Goal: Task Accomplishment & Management: Complete application form

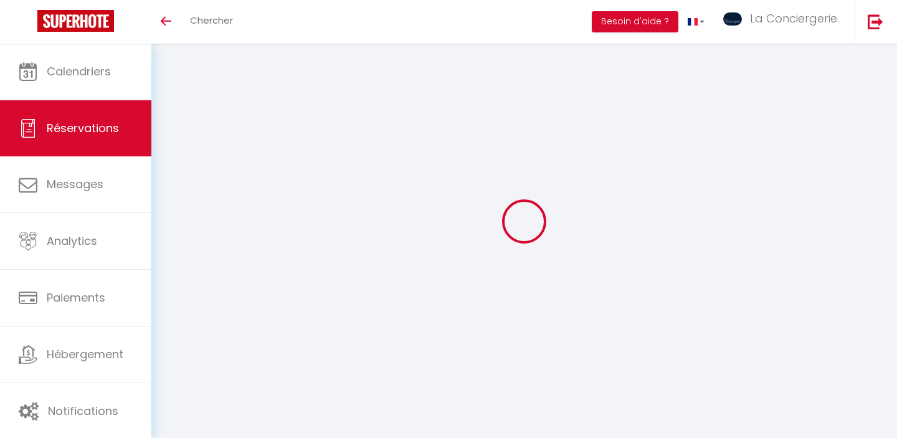
select select "not_cancelled"
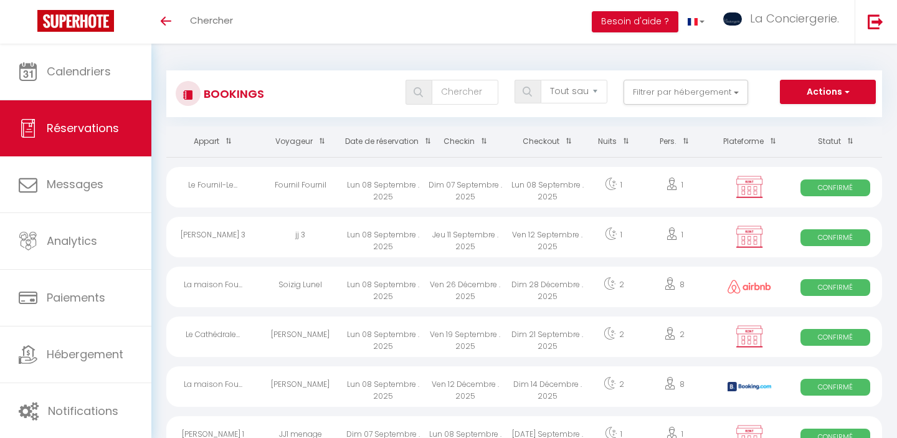
click at [491, 9] on div "Toggle menubar Chercher BUTTON Besoin d'aide ? La Conciergerie. Paramètres Équi…" at bounding box center [488, 22] width 797 height 44
click at [814, 91] on button "Actions" at bounding box center [828, 92] width 96 height 25
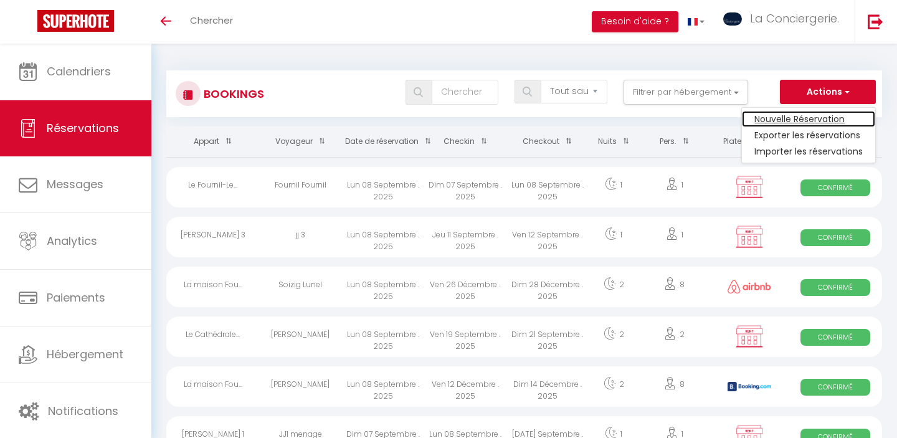
click at [779, 121] on link "Nouvelle Réservation" at bounding box center [808, 119] width 133 height 16
select select
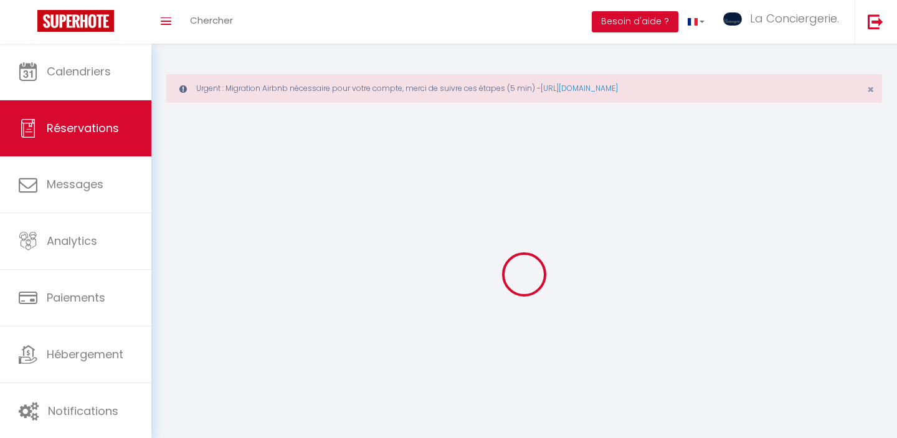
select select
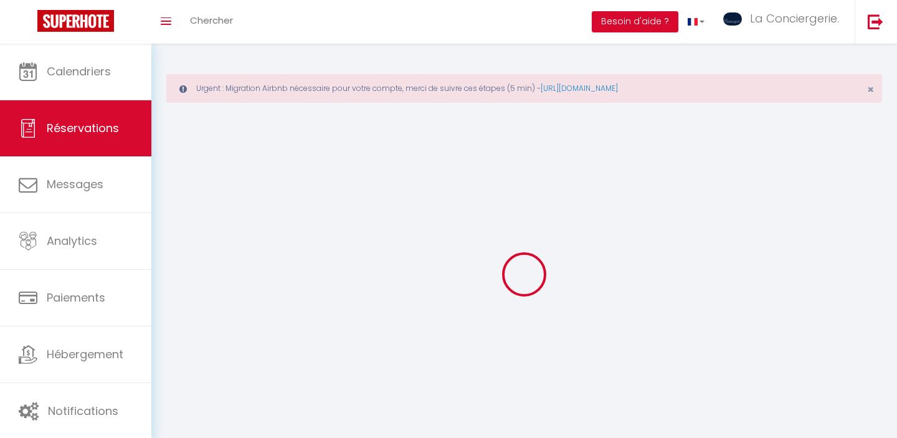
select select
checkbox input "false"
select select
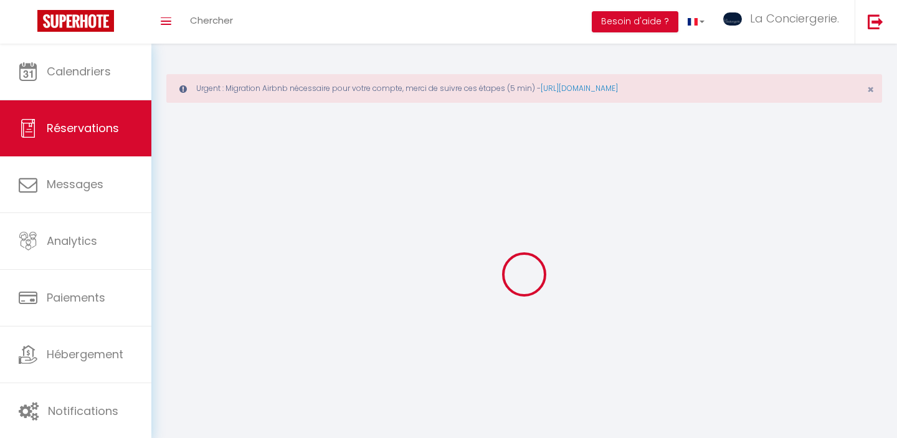
select select
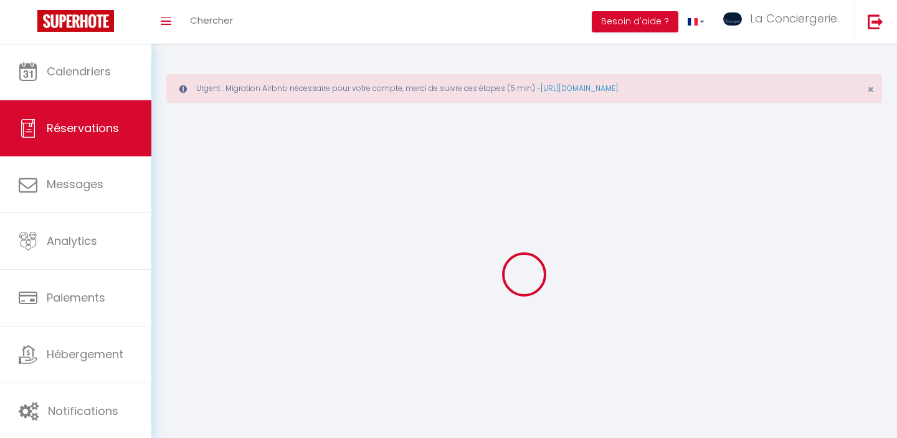
select select
checkbox input "false"
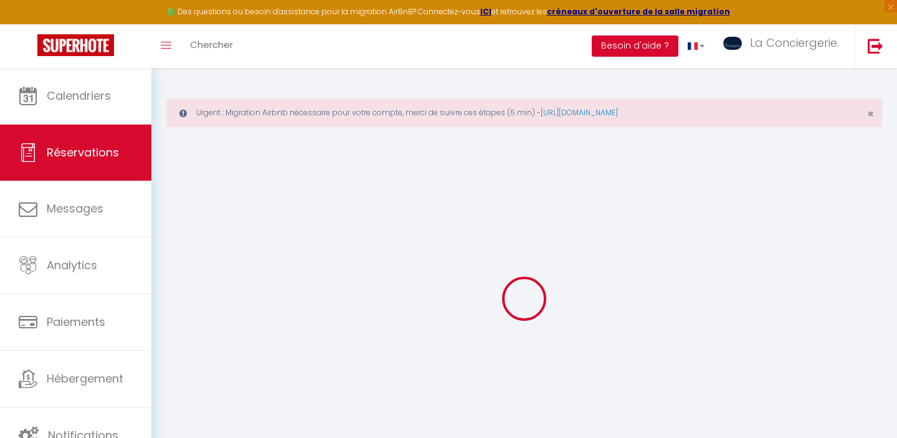
select select
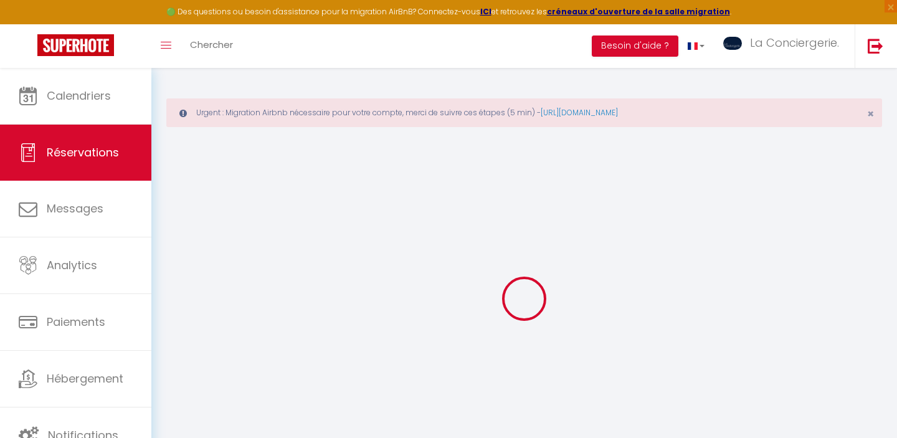
select select
checkbox input "false"
select select
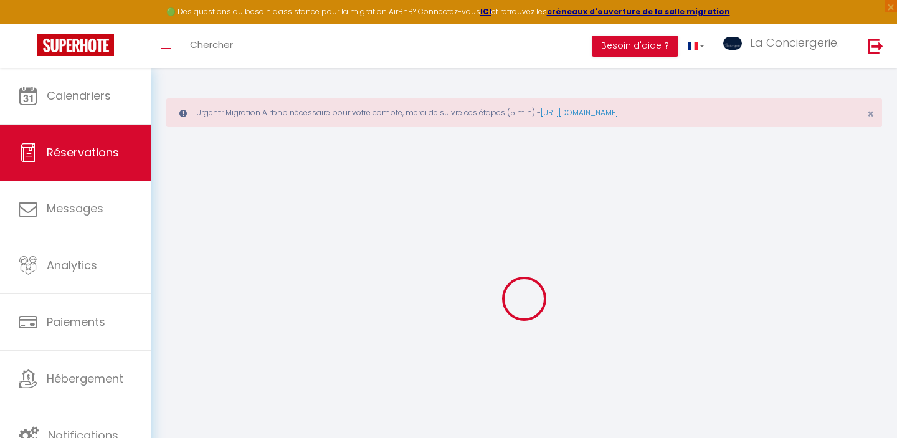
select select
checkbox input "false"
select select
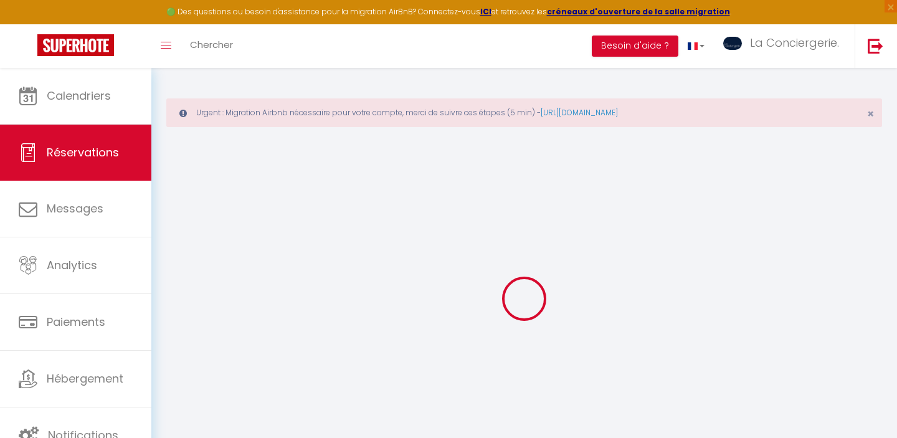
select select
checkbox input "false"
select select
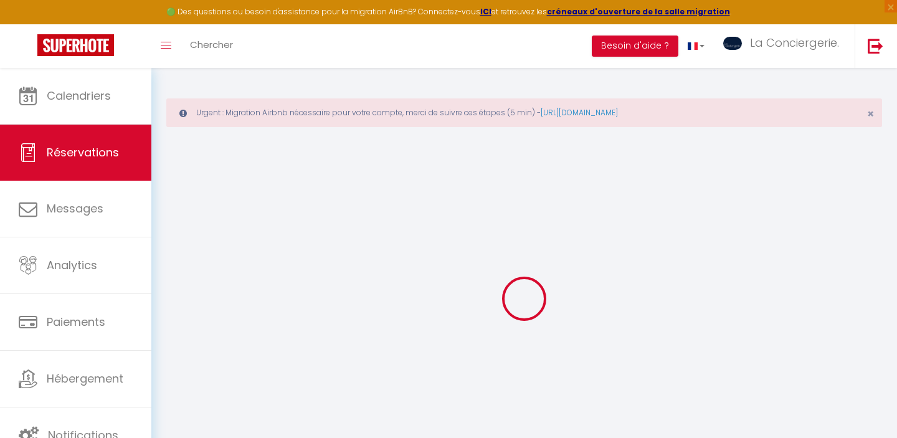
select select
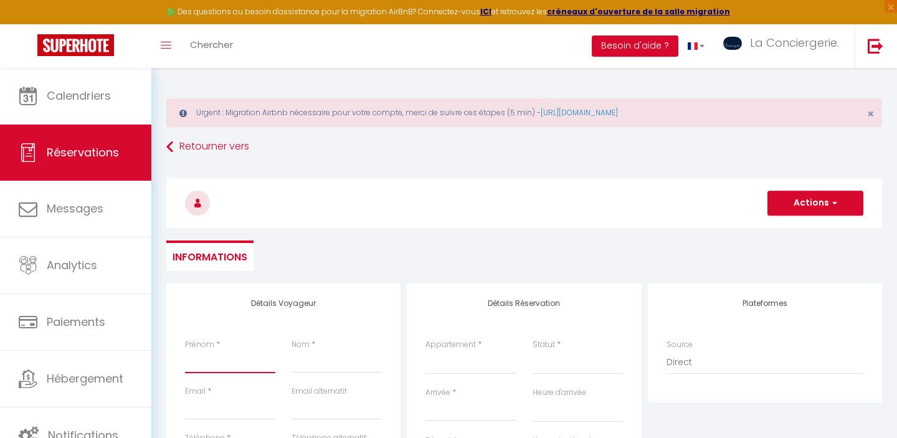
click at [213, 356] on input "Prénom" at bounding box center [230, 362] width 90 height 22
type input "c"
select select
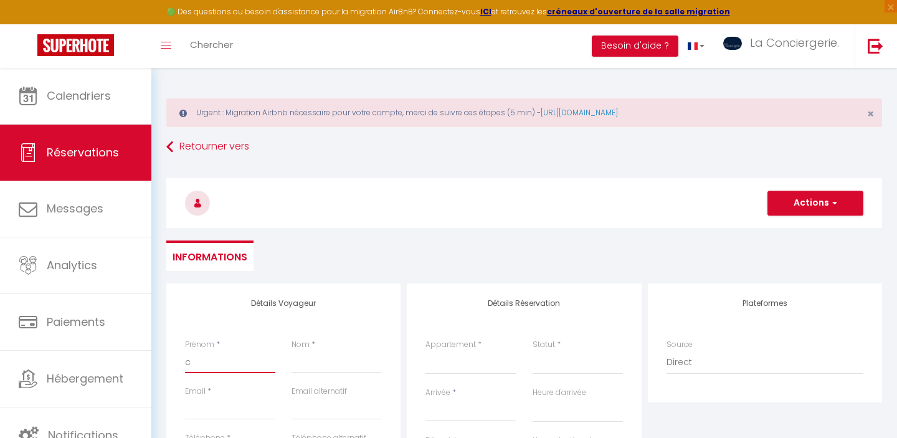
select select
checkbox input "false"
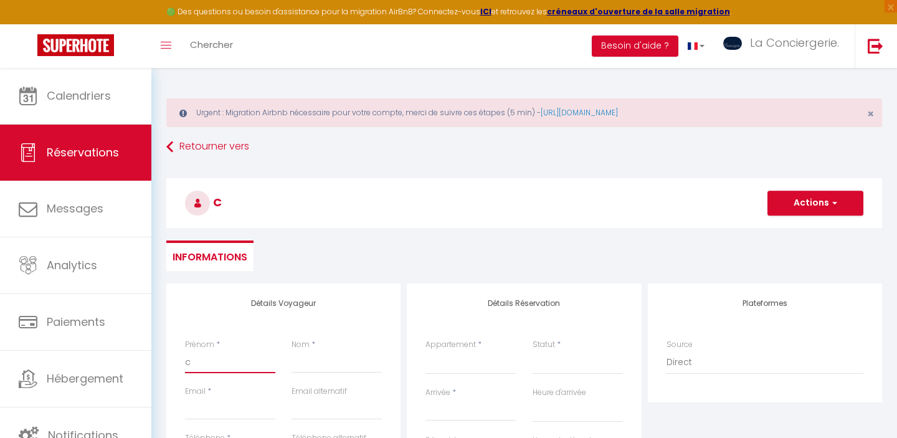
type input "ch"
select select
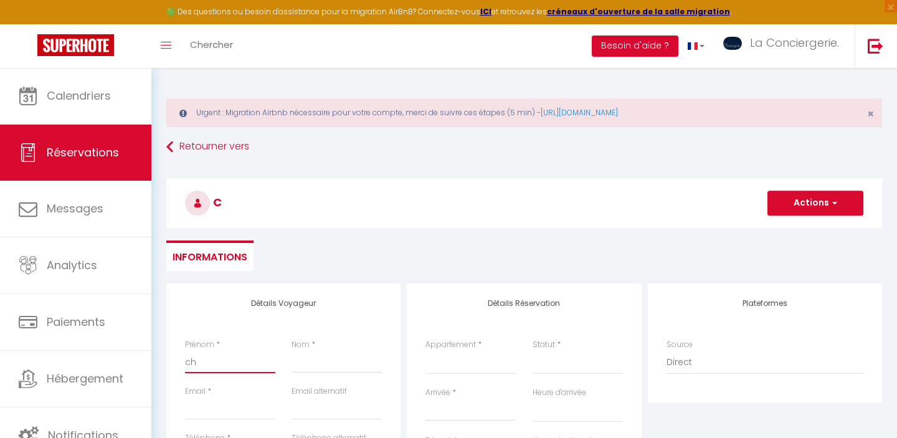
select select
checkbox input "false"
type input "cha"
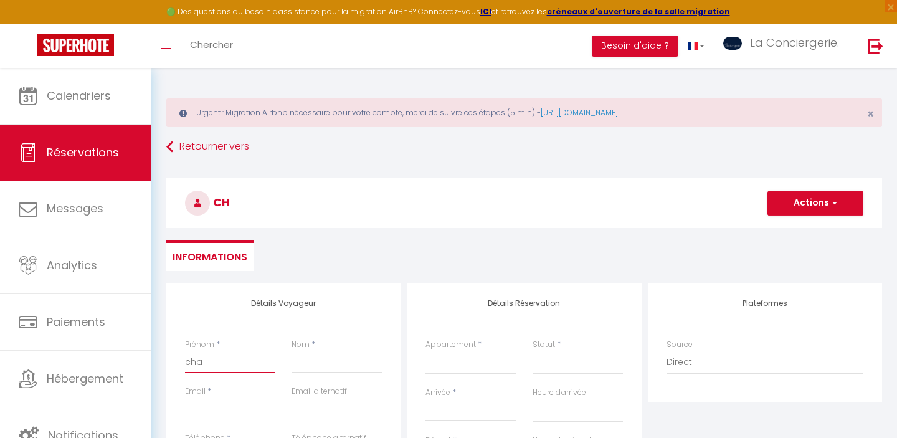
select select
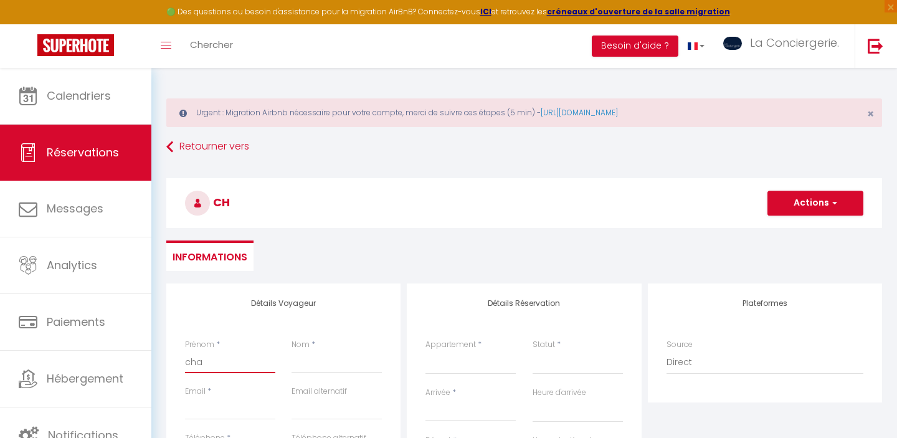
select select
checkbox input "false"
type input "cham"
select select
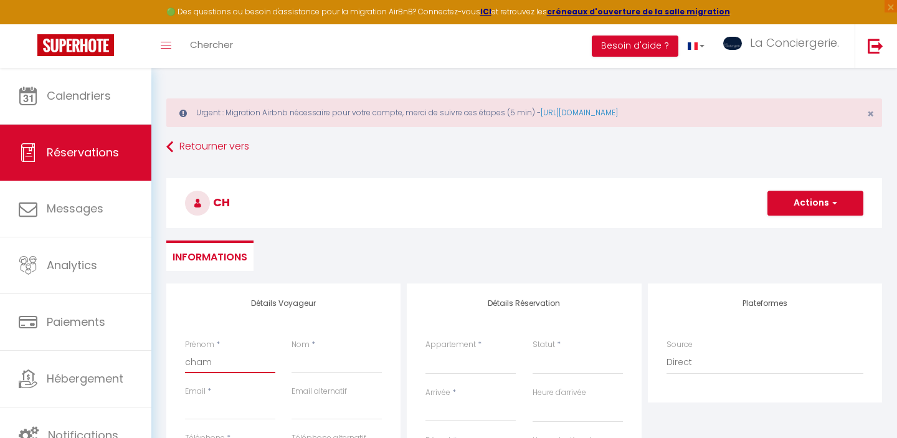
select select
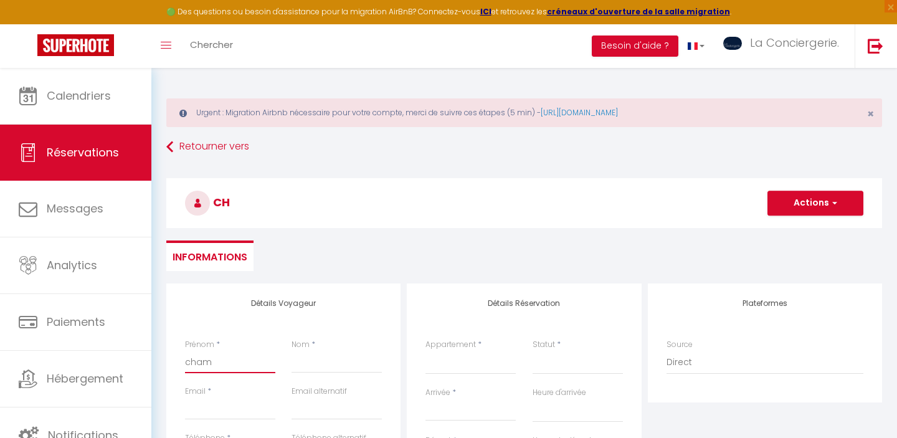
select select
checkbox input "false"
type input "champ"
select select
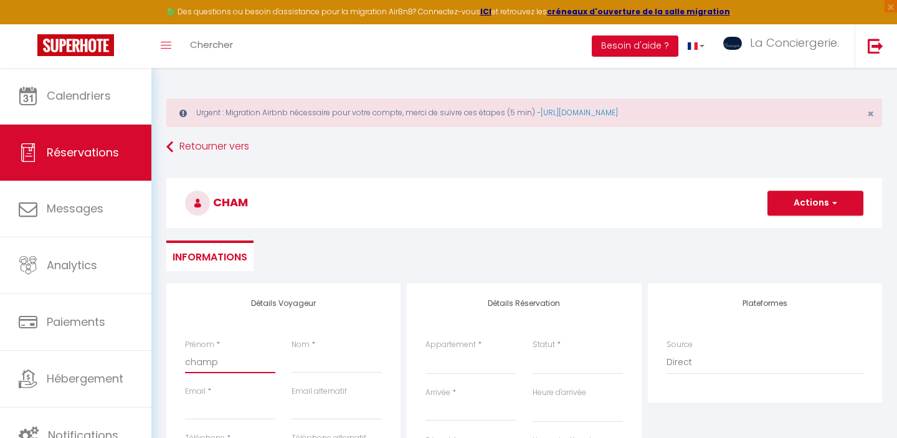
select select
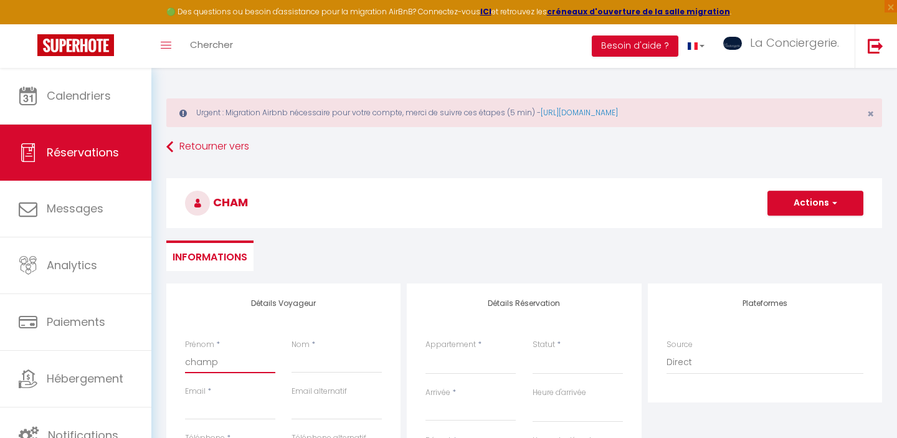
checkbox input "false"
type input "champa"
select select
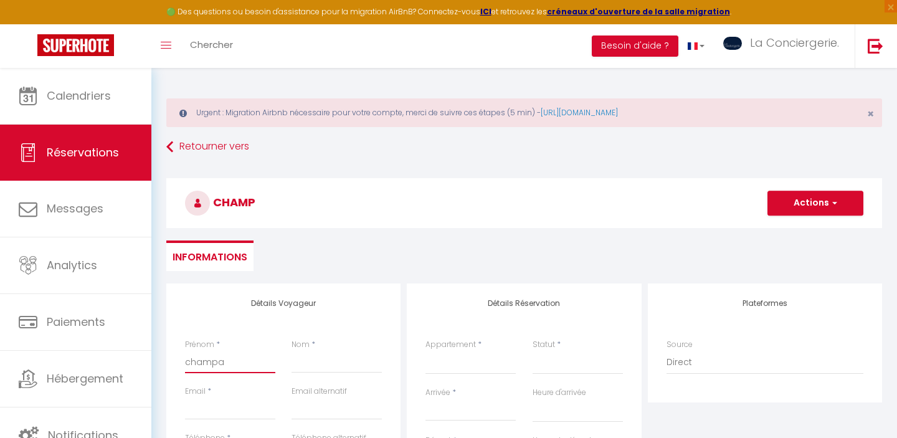
select select
checkbox input "false"
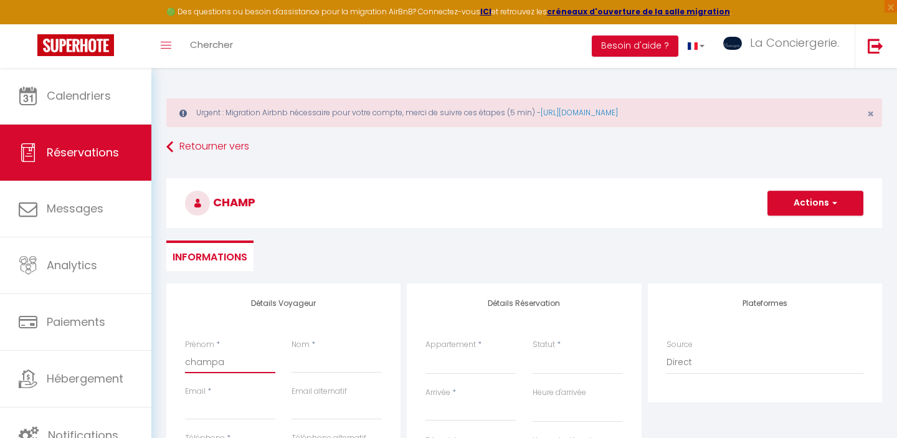
type input "champag"
select select
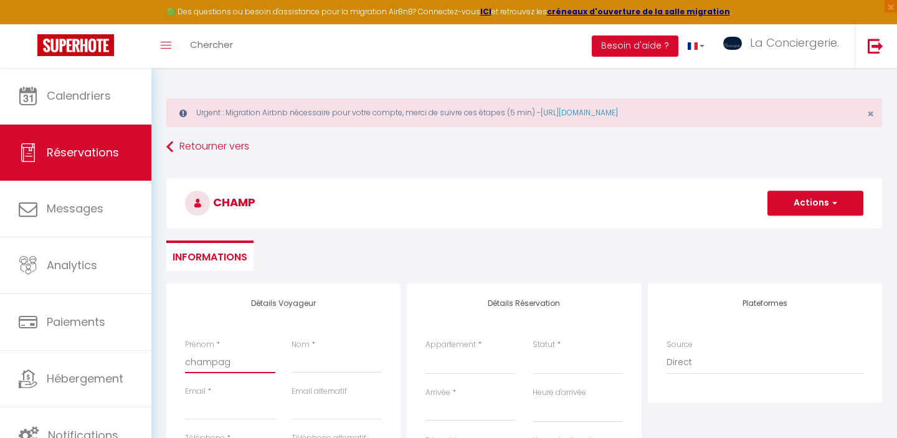
select select
checkbox input "false"
type input "champagn"
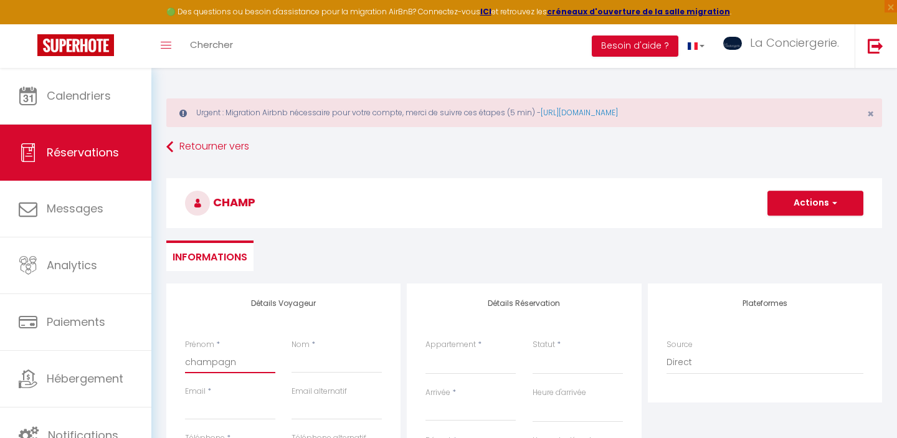
select select
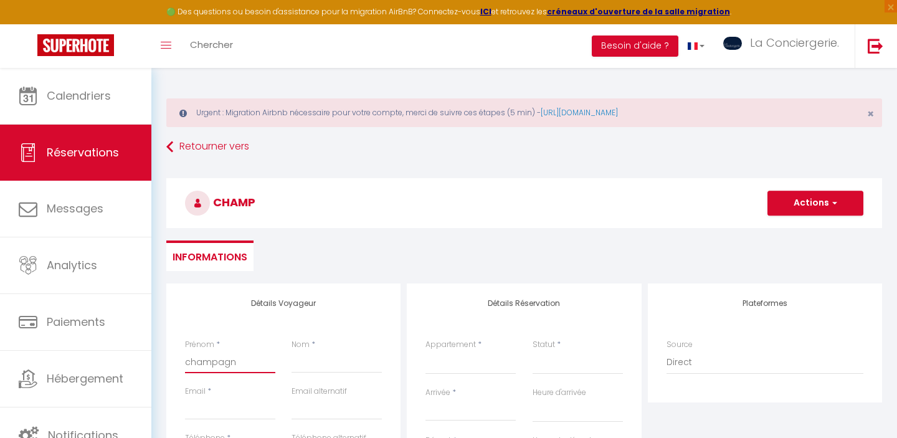
select select
checkbox input "false"
type input "champagne"
select select
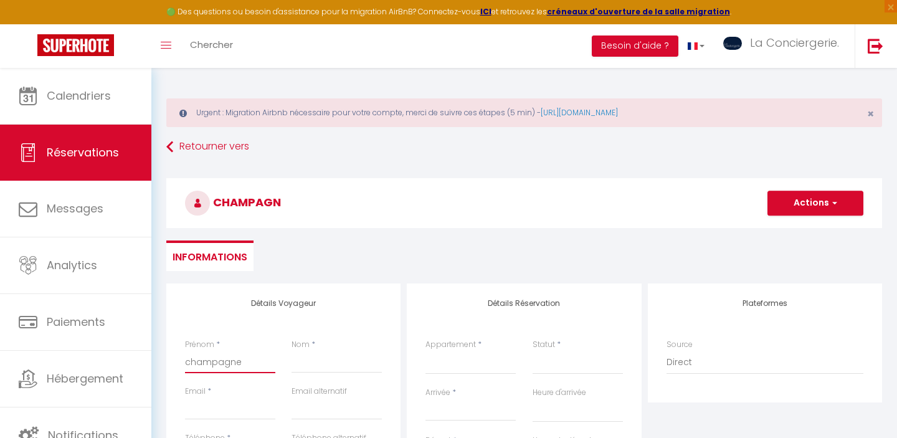
select select
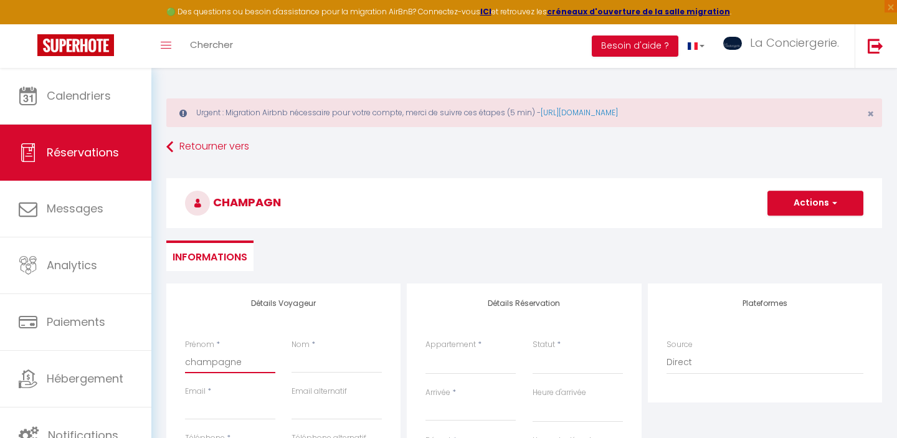
select select
checkbox input "false"
type input "champagne"
type input "m"
select select
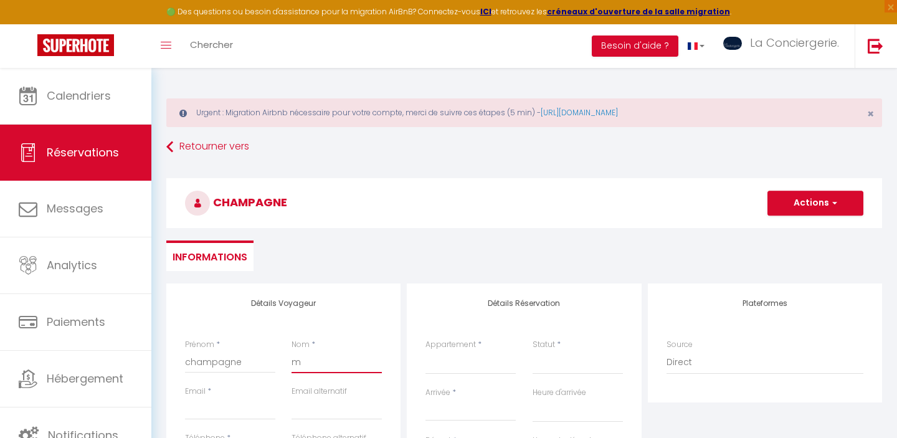
select select
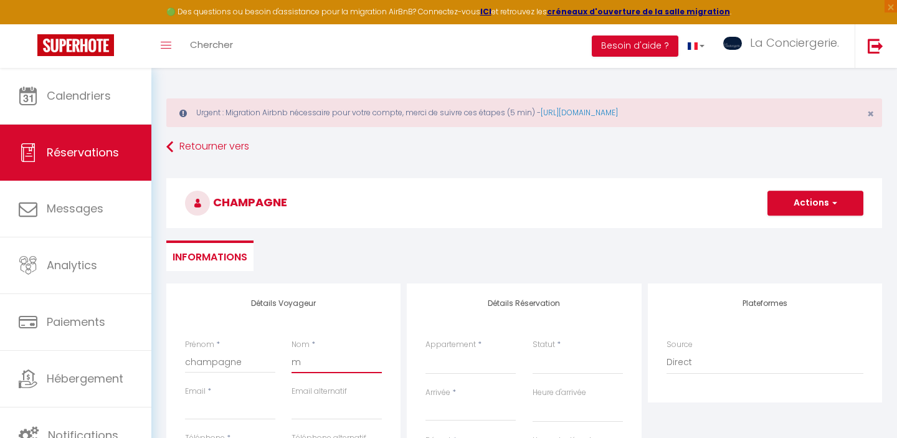
select select
checkbox input "false"
type input "me"
select select
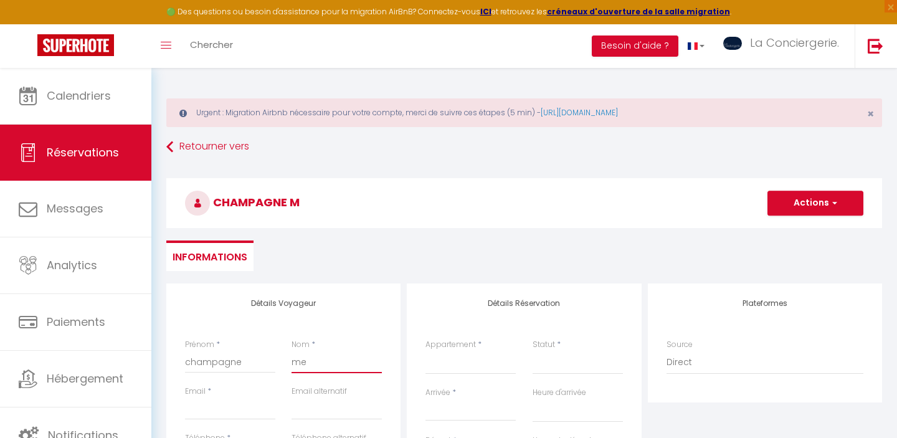
select select
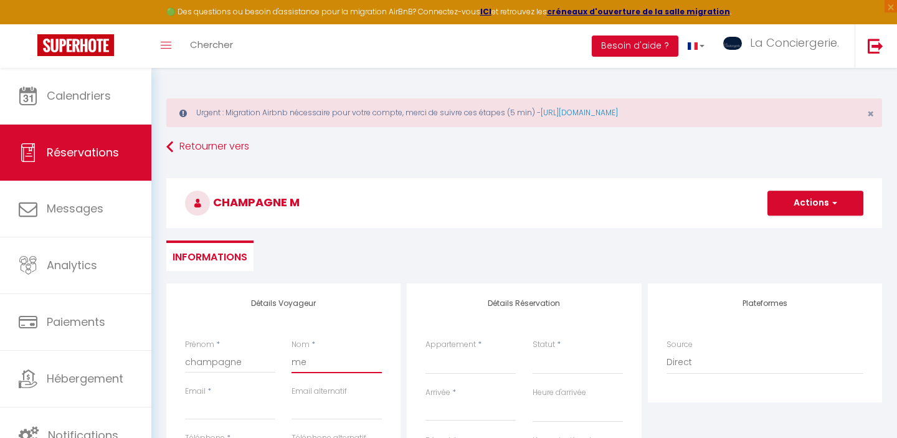
checkbox input "false"
type input "men"
select select
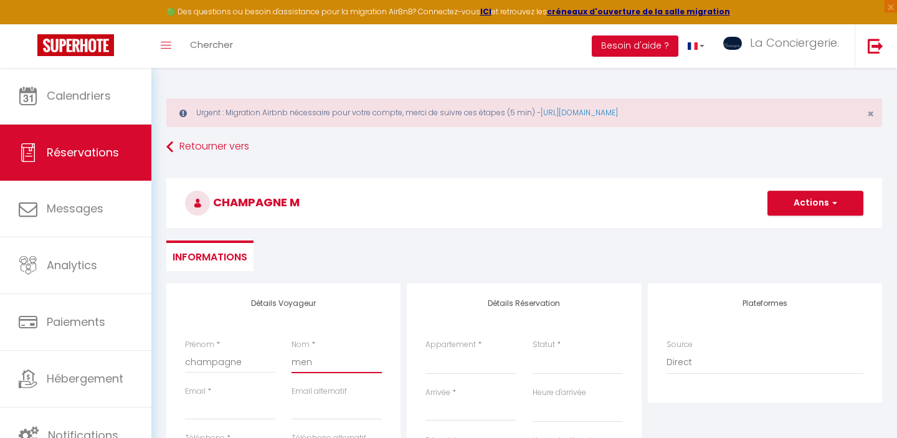
select select
checkbox input "false"
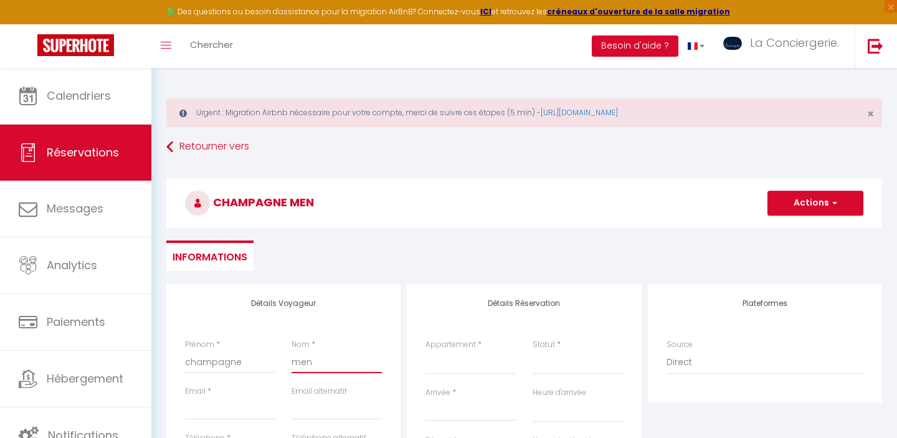
type input "mena"
select select
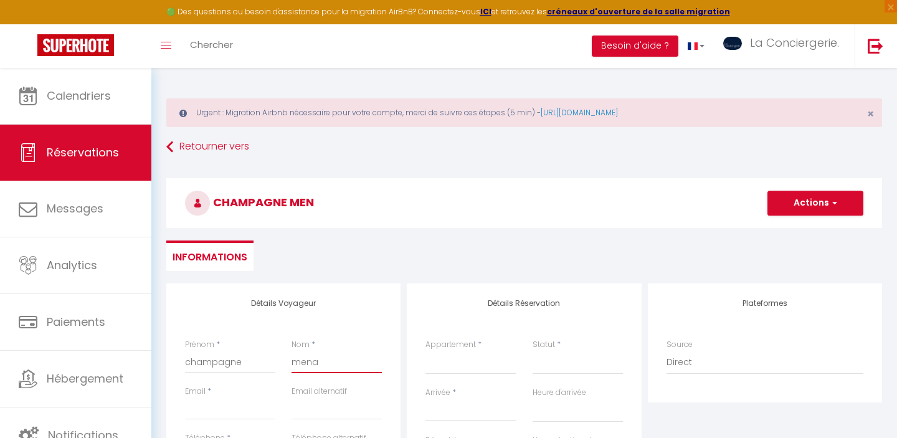
select select
checkbox input "false"
type input "menag"
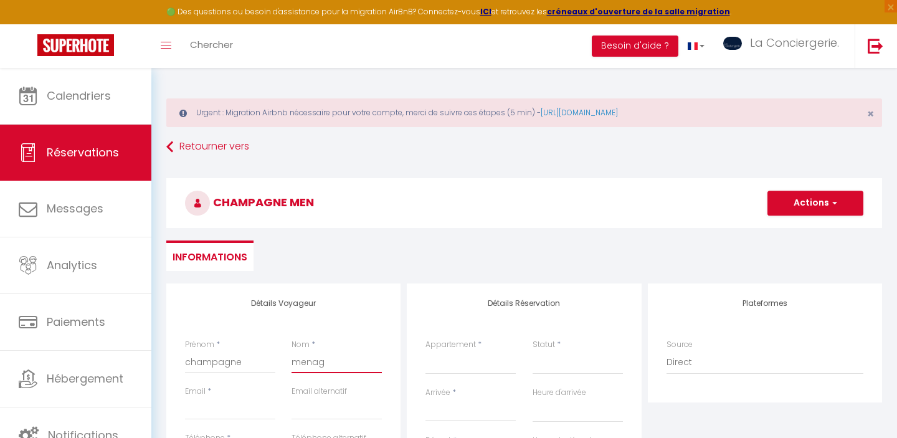
select select
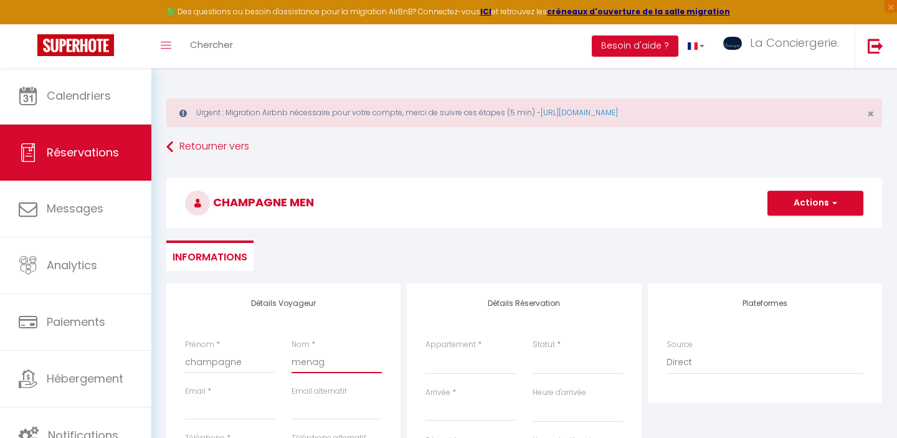
select select
checkbox input "false"
type input "menage"
select select
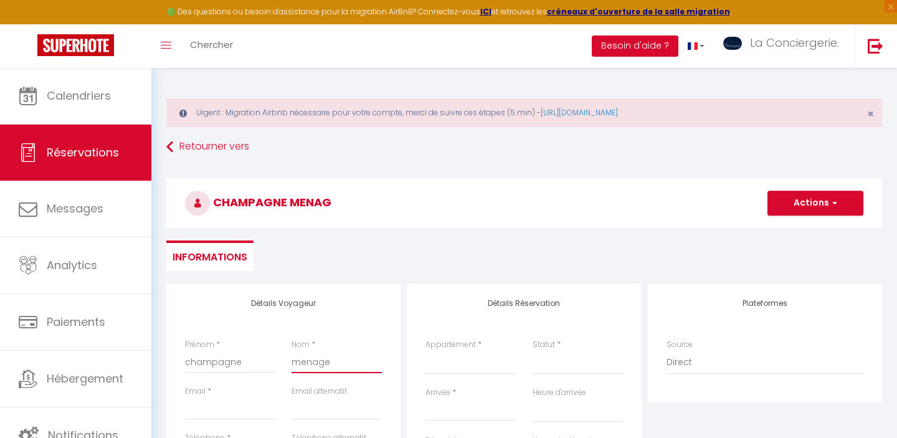
select select
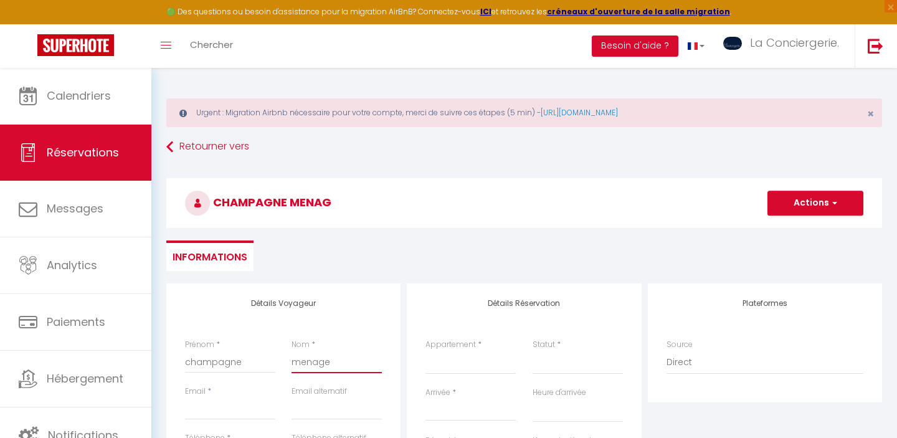
select select
checkbox input "false"
type input "menage"
type input "c"
select select
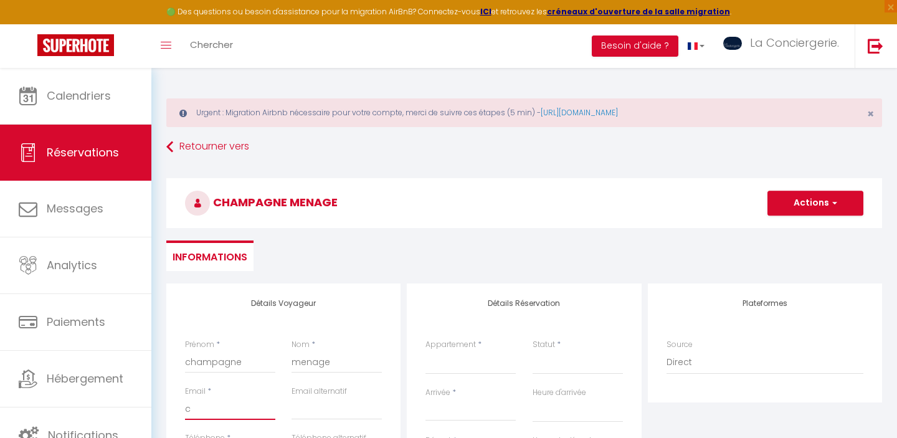
select select
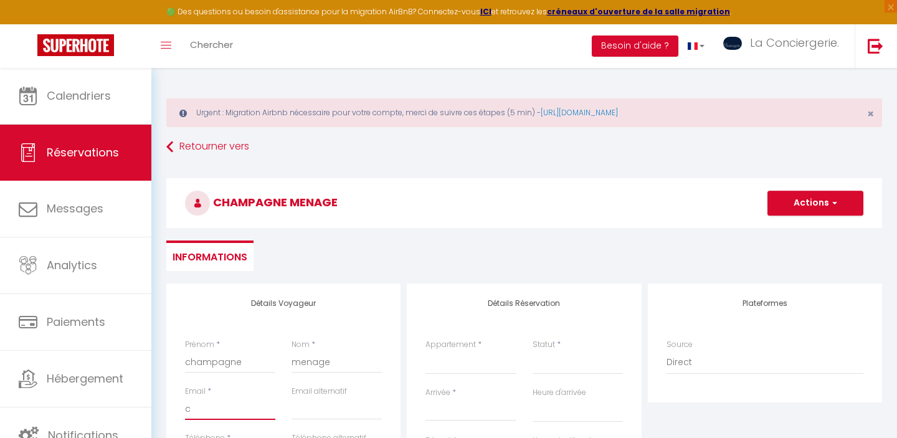
select select
checkbox input "false"
type input "ch"
select select
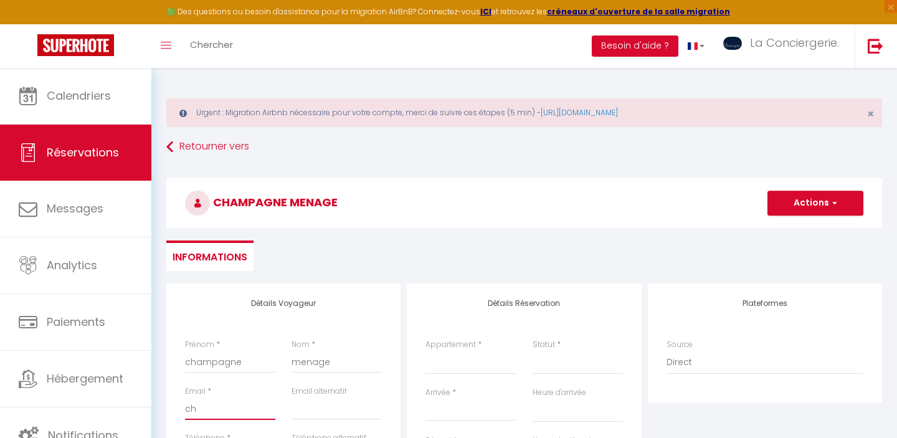
select select
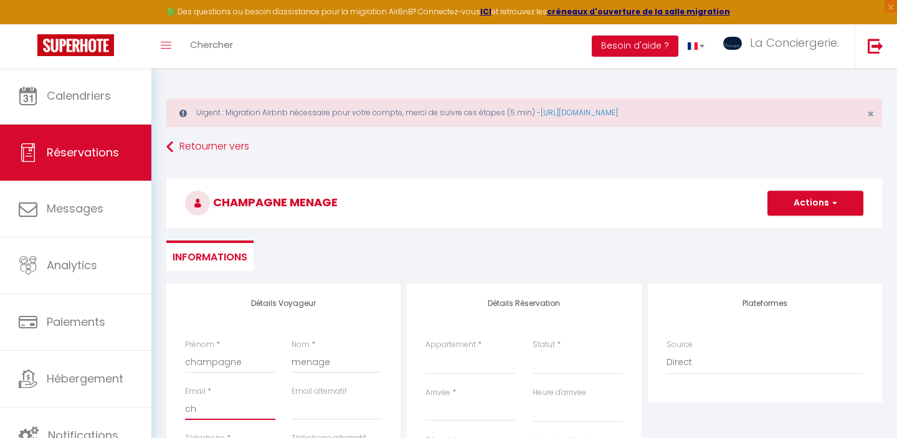
checkbox input "false"
type input "cha"
select select
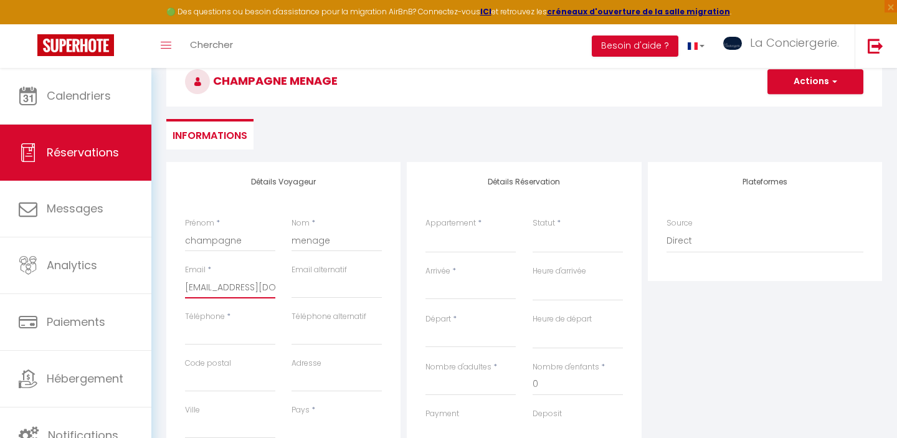
scroll to position [138, 0]
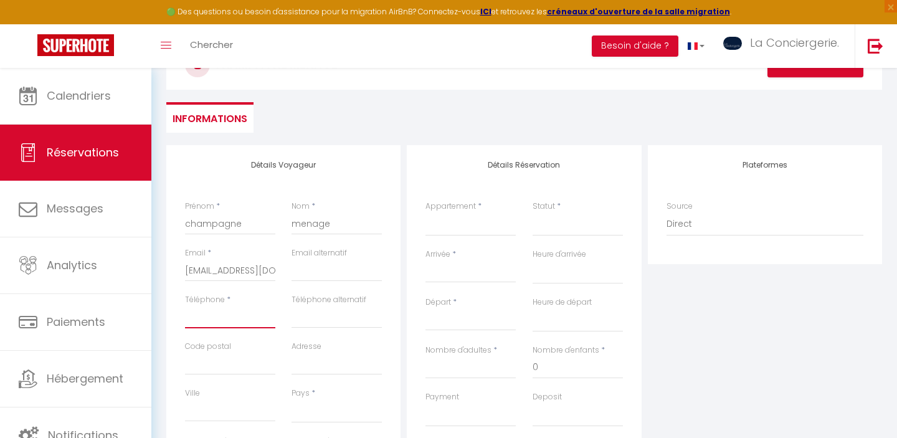
click at [248, 313] on input "Téléphone" at bounding box center [230, 317] width 90 height 22
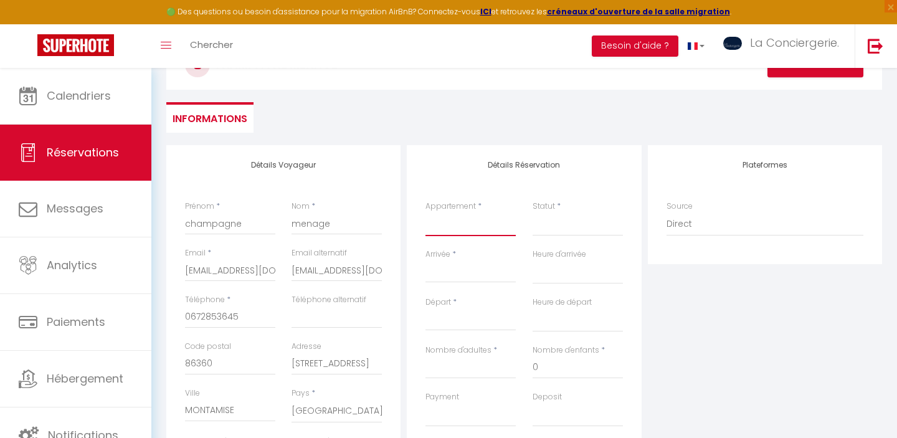
click at [487, 230] on select "Chez [PERSON_NAME]-Centre Ville [GEOGRAPHIC_DATA] [PERSON_NAME] - Futuroscope- …" at bounding box center [470, 224] width 90 height 24
click at [448, 269] on input "Arrivée" at bounding box center [470, 273] width 90 height 16
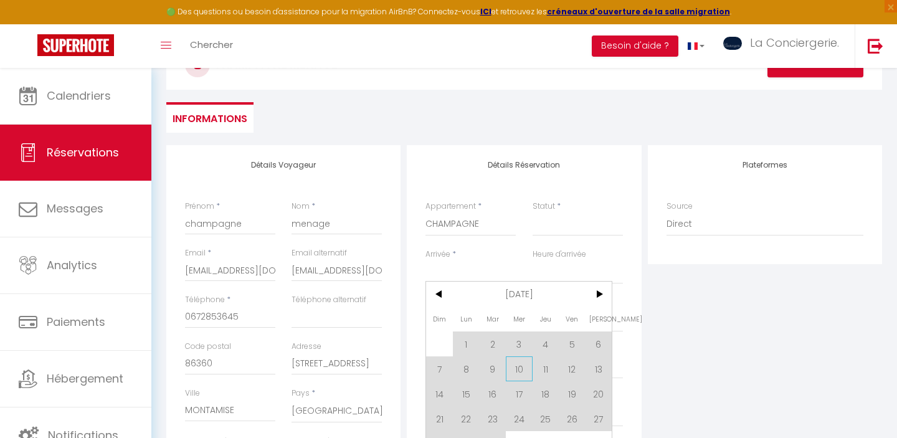
click at [525, 369] on span "10" at bounding box center [519, 368] width 27 height 25
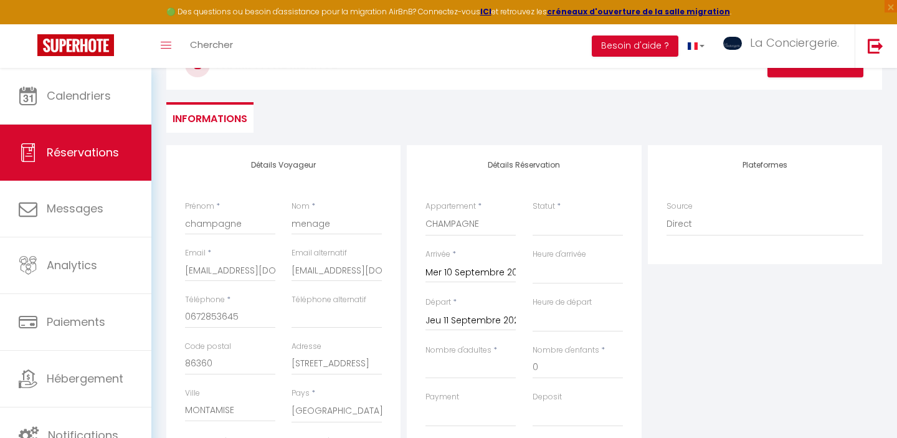
click at [484, 319] on input "Jeu 11 Septembre 2025" at bounding box center [470, 321] width 90 height 16
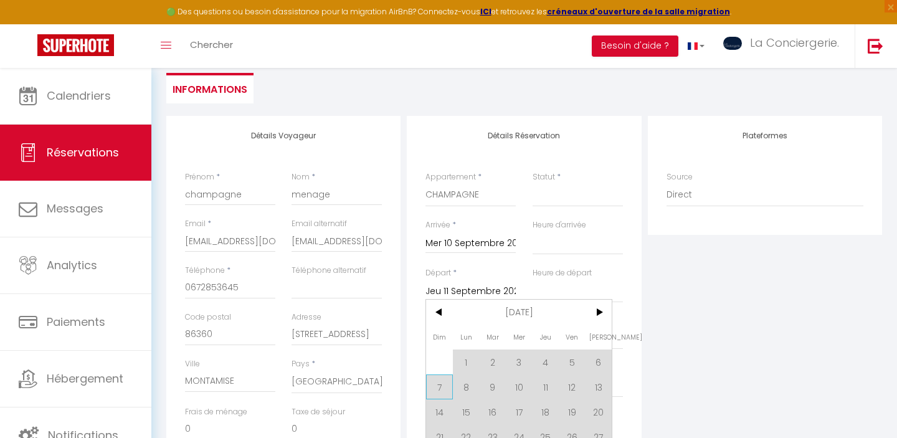
scroll to position [169, 0]
click at [439, 408] on span "14" at bounding box center [439, 410] width 27 height 25
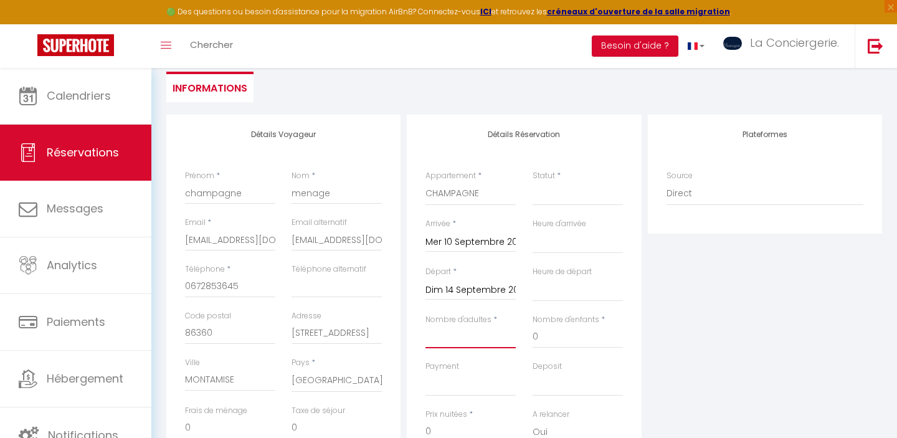
click at [450, 334] on input "Nombre d'adultes" at bounding box center [470, 337] width 90 height 22
click at [562, 196] on select "Confirmé Non Confirmé [PERSON_NAME] par le voyageur No Show Request" at bounding box center [577, 194] width 90 height 24
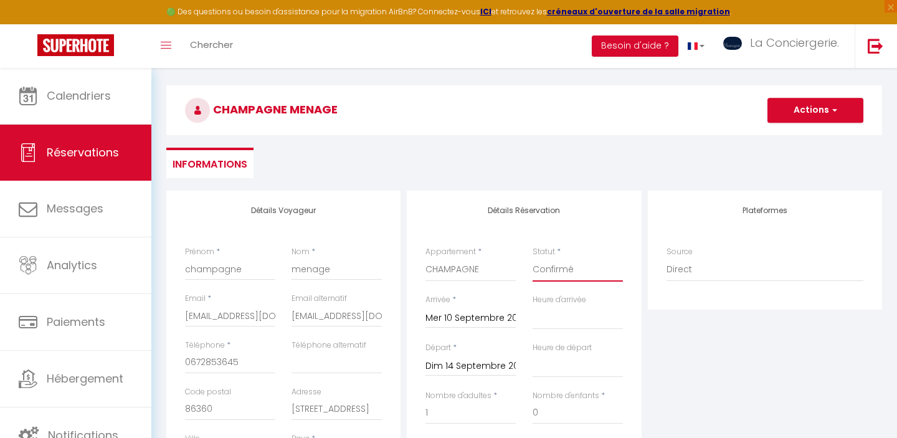
scroll to position [0, 0]
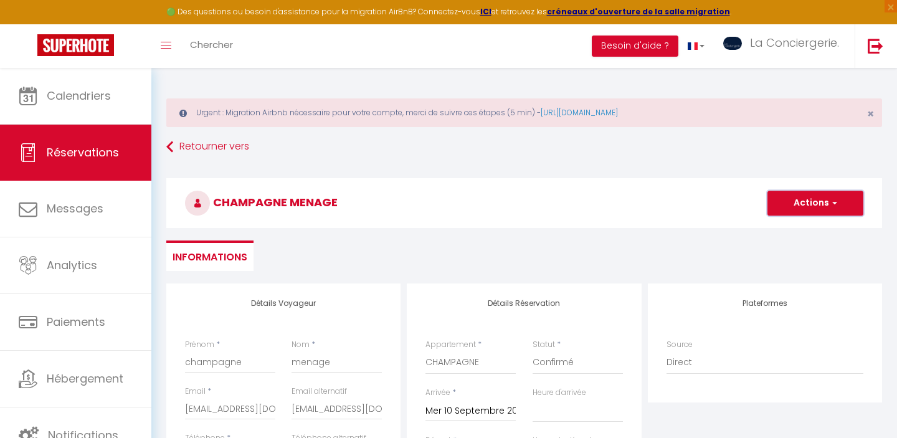
click at [824, 202] on button "Actions" at bounding box center [815, 203] width 96 height 25
click at [790, 227] on link "Enregistrer" at bounding box center [802, 230] width 98 height 16
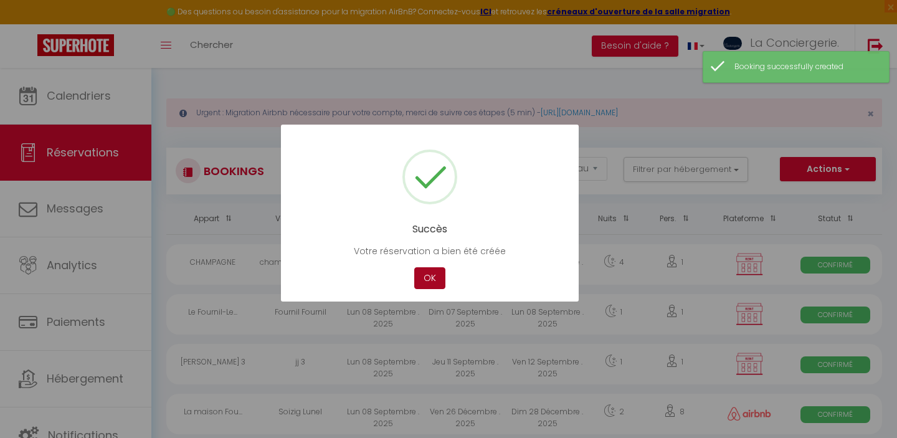
click at [435, 276] on button "OK" at bounding box center [429, 278] width 31 height 22
